Goal: Transaction & Acquisition: Purchase product/service

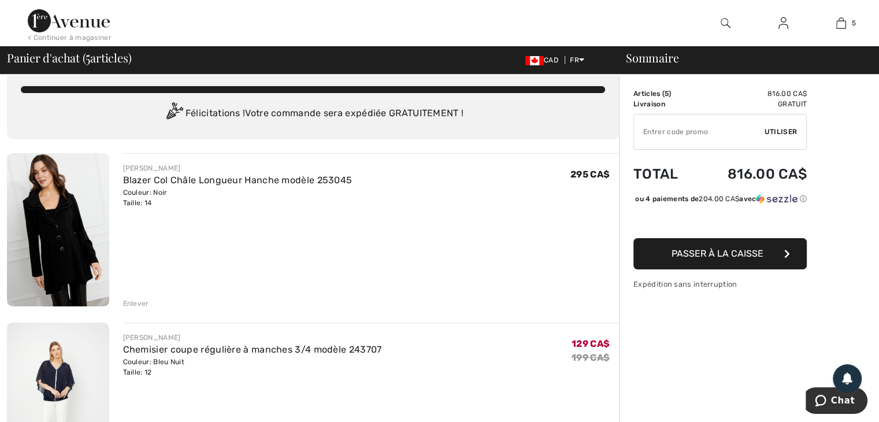
scroll to position [6, 0]
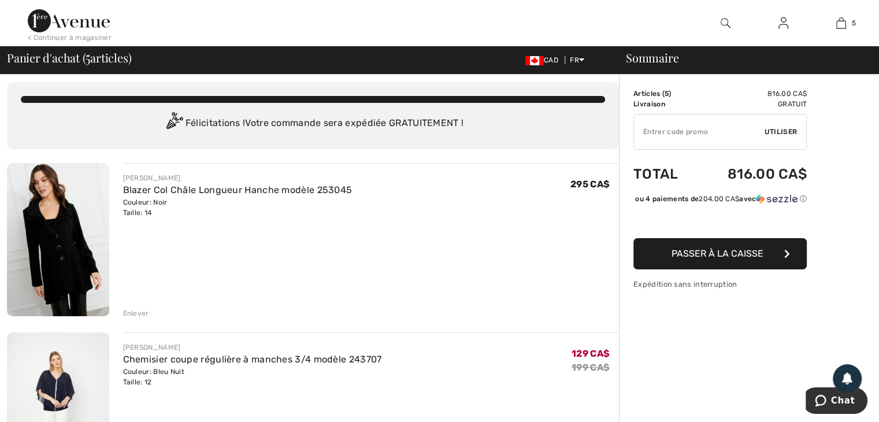
click at [136, 313] on div "Enlever" at bounding box center [136, 313] width 26 height 10
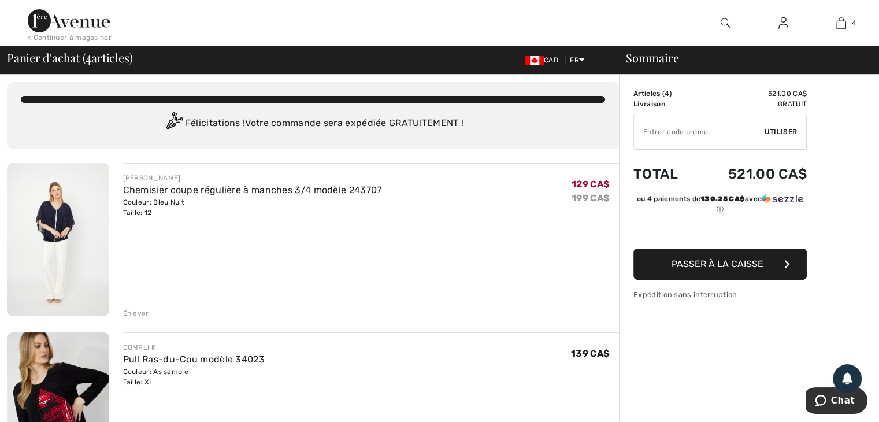
click at [138, 313] on div "Enlever" at bounding box center [136, 313] width 26 height 10
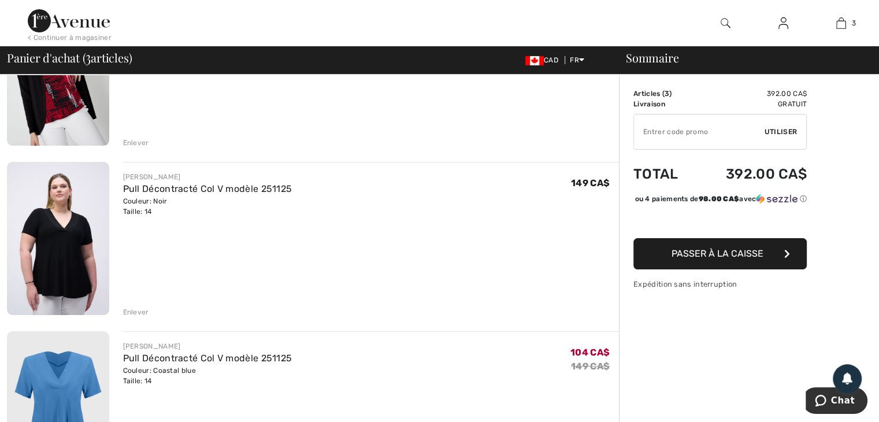
scroll to position [189, 0]
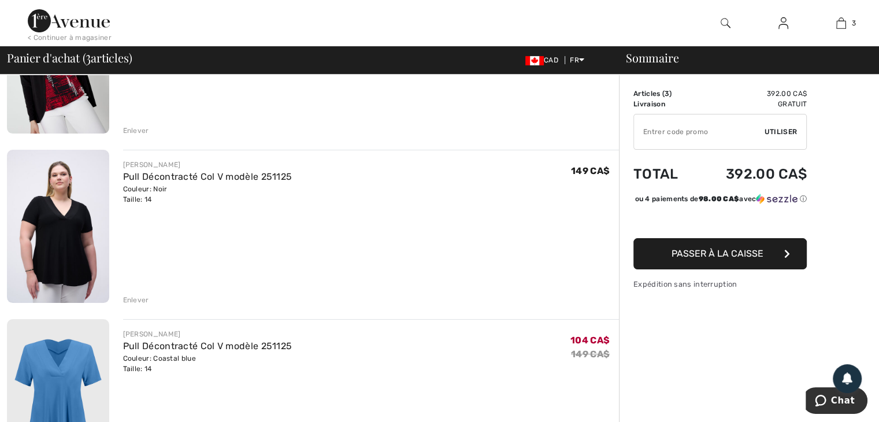
click at [130, 297] on div "Enlever" at bounding box center [136, 300] width 26 height 10
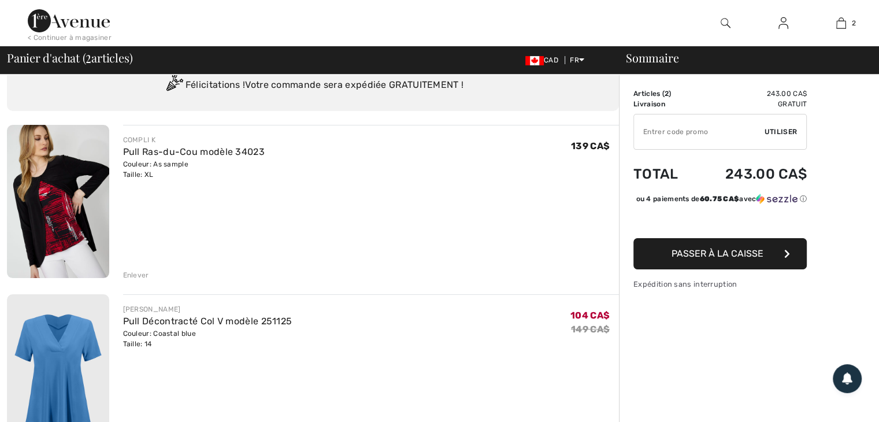
scroll to position [0, 0]
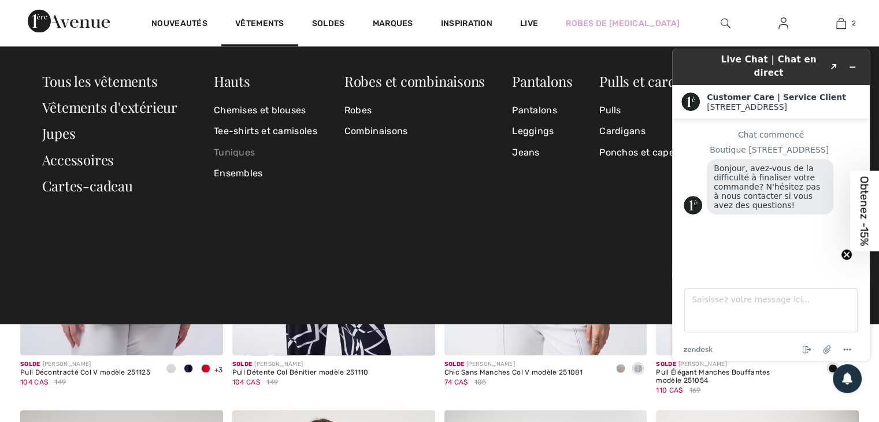
click at [232, 153] on link "Tuniques" at bounding box center [265, 152] width 103 height 21
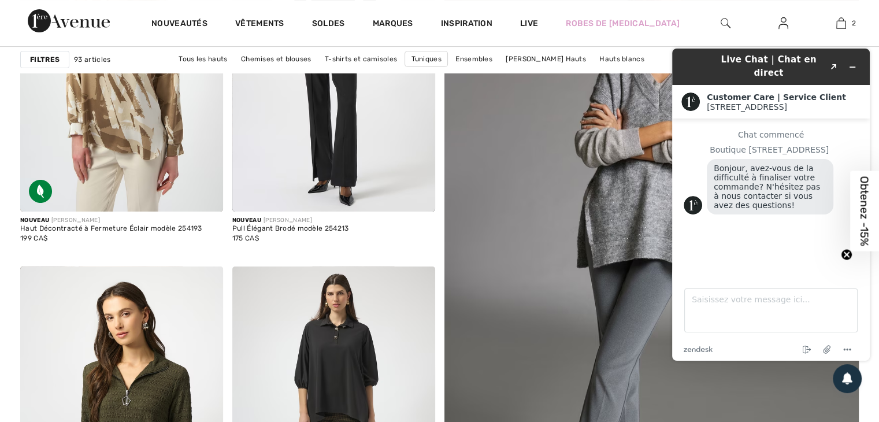
scroll to position [306, 0]
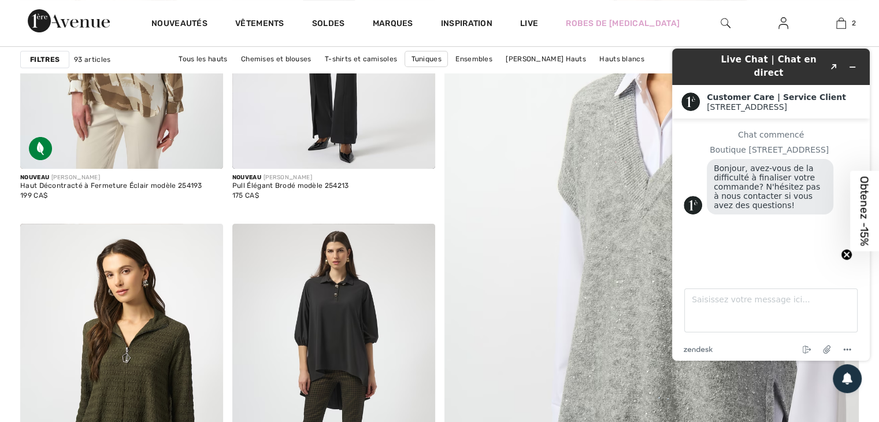
click at [571, 255] on img at bounding box center [652, 238] width 498 height 747
click at [553, 139] on img at bounding box center [652, 238] width 498 height 747
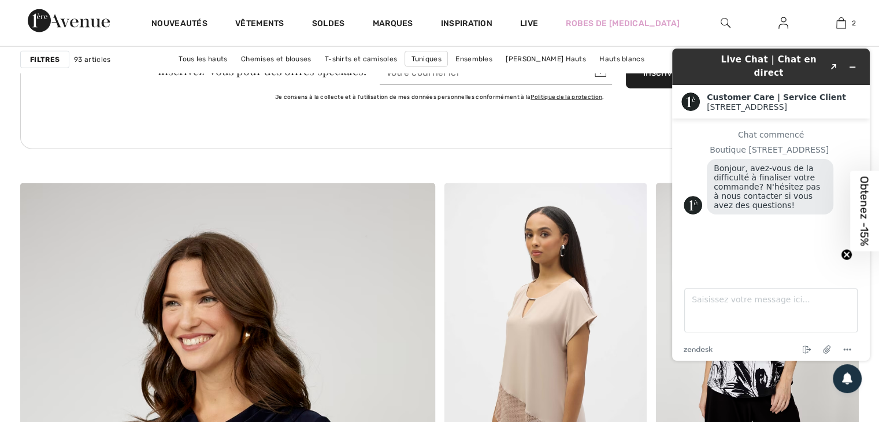
scroll to position [2828, 0]
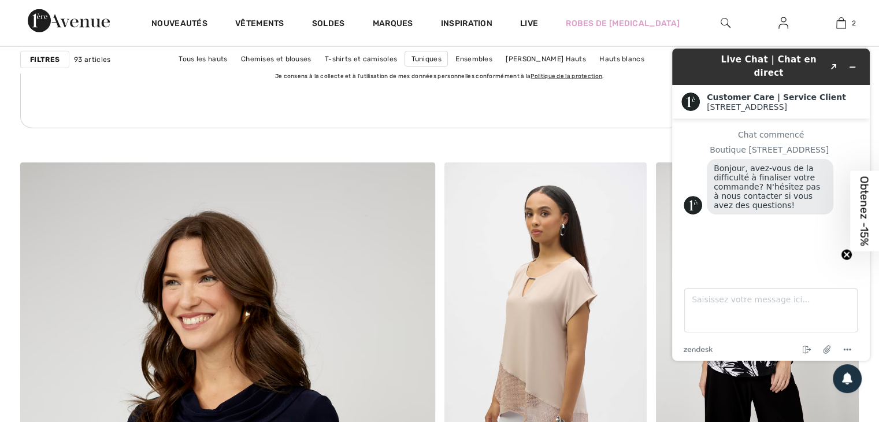
drag, startPoint x: 842, startPoint y: 251, endPoint x: 195, endPoint y: 224, distance: 647.6
click at [842, 251] on circle "Close teaser" at bounding box center [847, 254] width 11 height 11
click at [851, 63] on icon "Réduire le widget" at bounding box center [853, 67] width 8 height 8
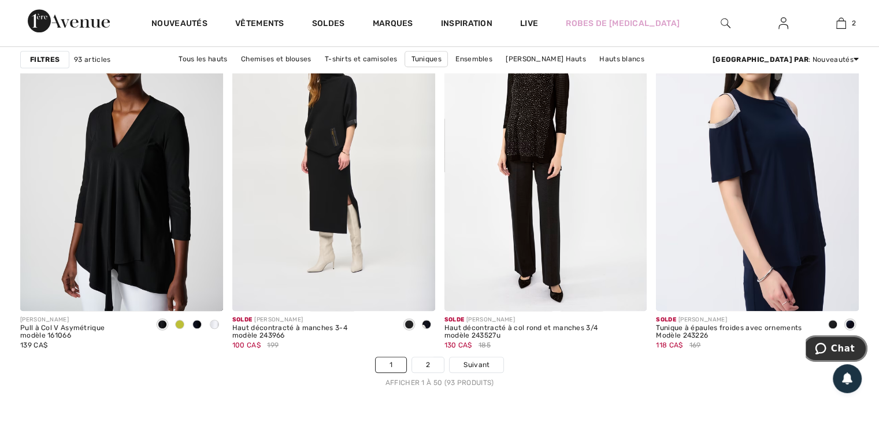
scroll to position [5248, 0]
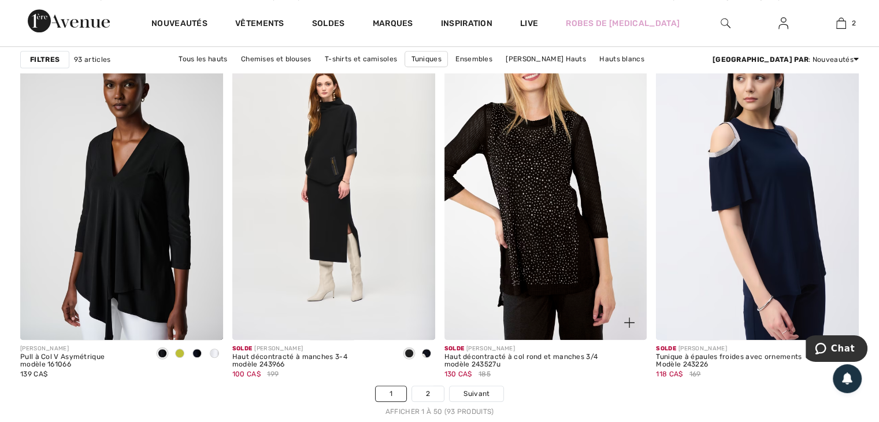
click at [550, 195] on img at bounding box center [546, 187] width 203 height 304
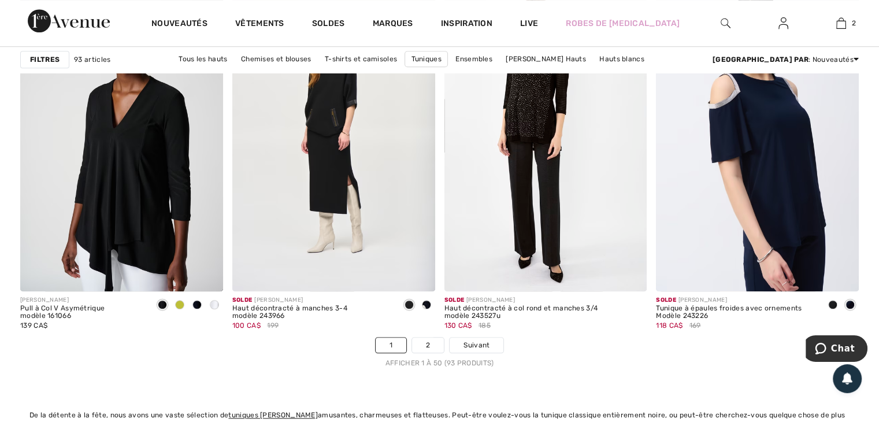
scroll to position [5368, 0]
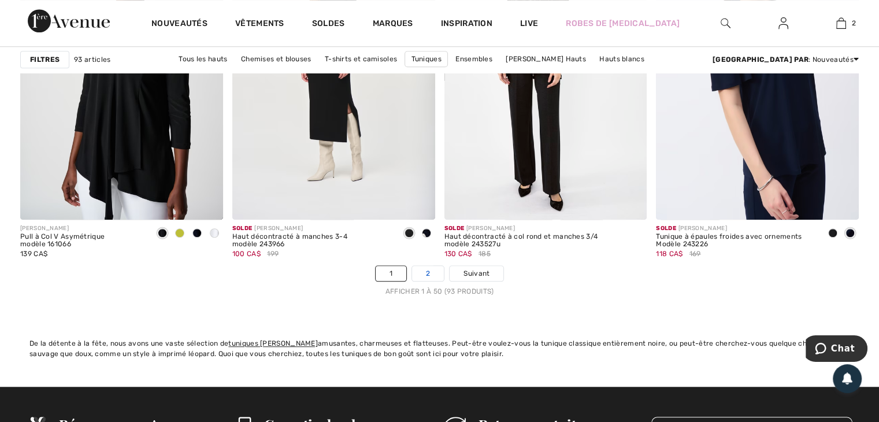
click at [424, 270] on link "2" at bounding box center [428, 273] width 32 height 15
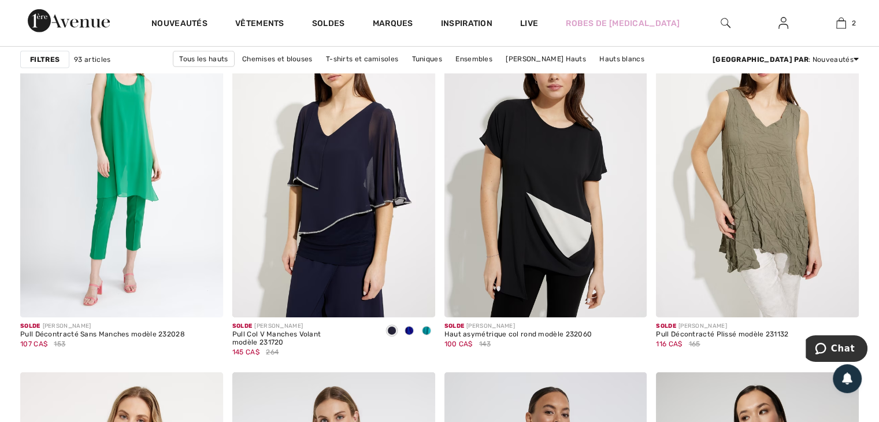
scroll to position [3716, 0]
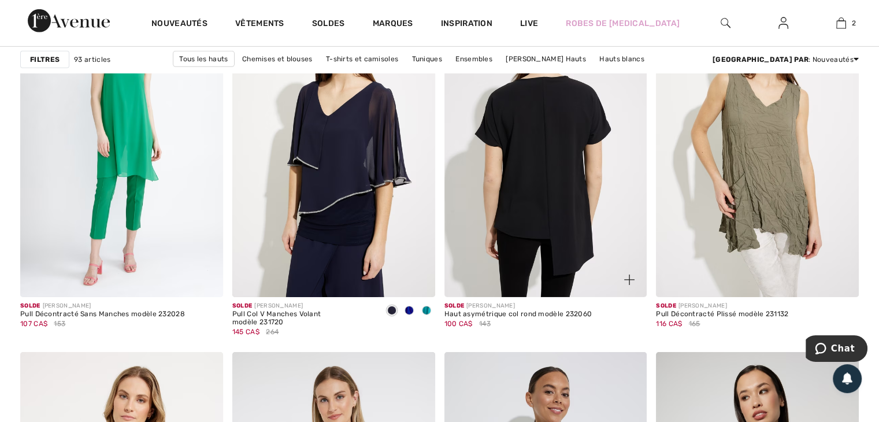
click at [554, 200] on img at bounding box center [546, 145] width 203 height 304
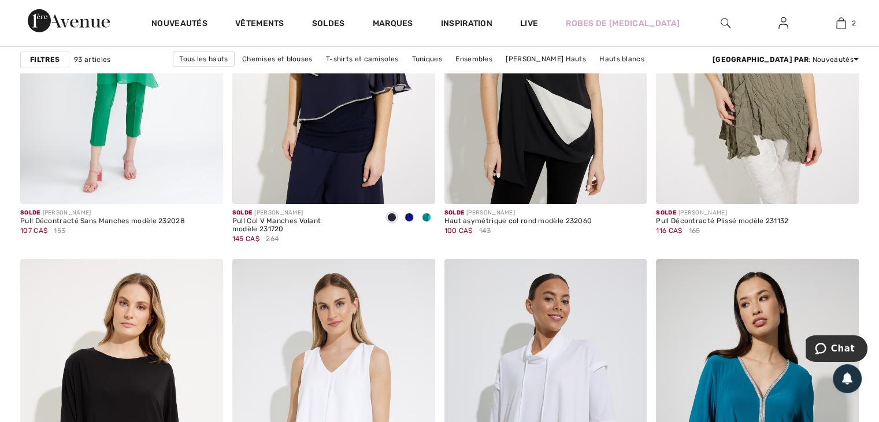
scroll to position [3734, 0]
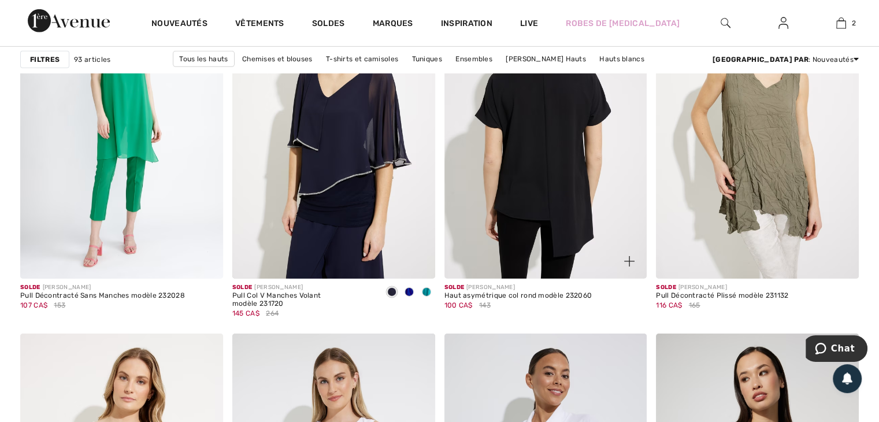
click at [542, 195] on img at bounding box center [546, 127] width 203 height 304
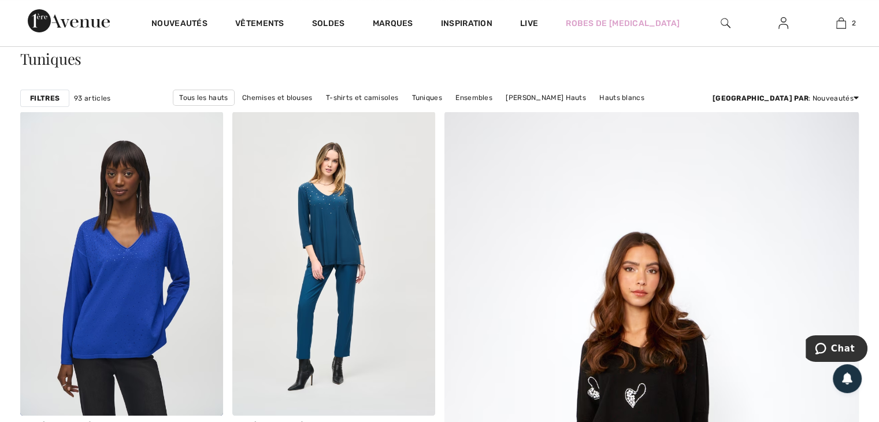
scroll to position [93, 0]
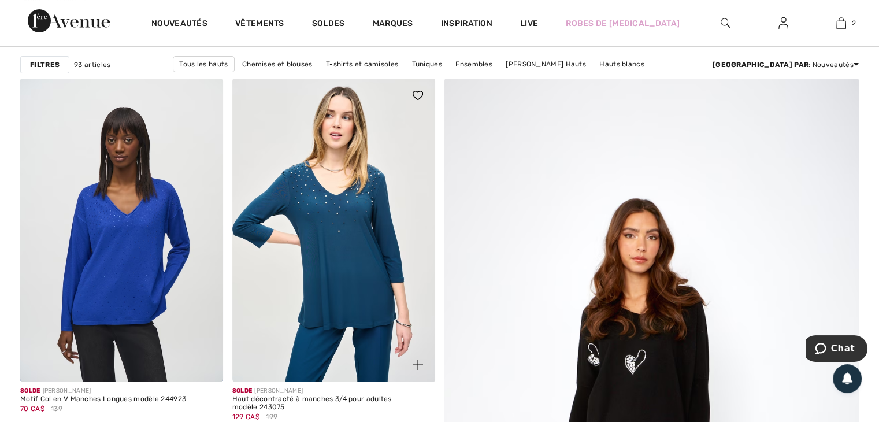
click at [337, 230] on img at bounding box center [333, 230] width 203 height 304
